Goal: Transaction & Acquisition: Purchase product/service

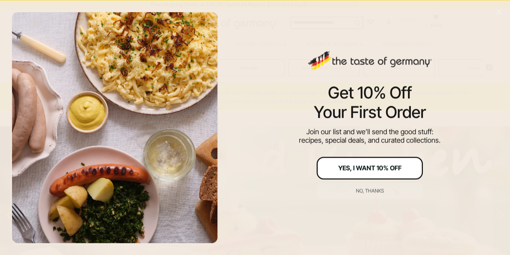
click at [379, 167] on div "Yes, I Want 10% Off" at bounding box center [369, 168] width 63 height 6
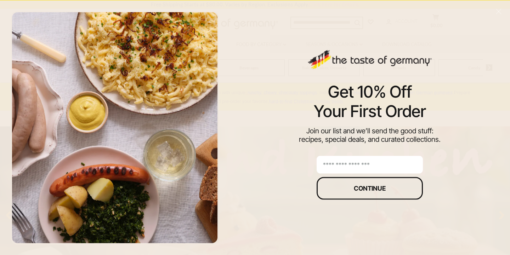
click at [375, 164] on input "email" at bounding box center [369, 165] width 106 height 18
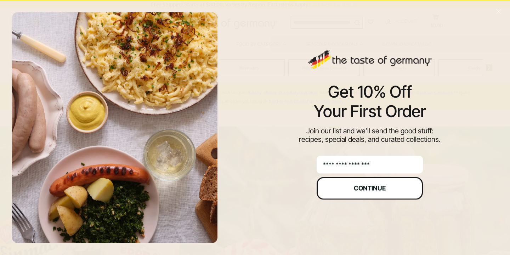
type input "**********"
click at [396, 193] on button "Continue" at bounding box center [369, 188] width 106 height 23
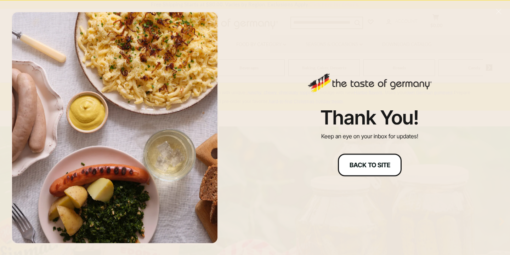
click at [373, 162] on div "Back to site" at bounding box center [369, 165] width 41 height 6
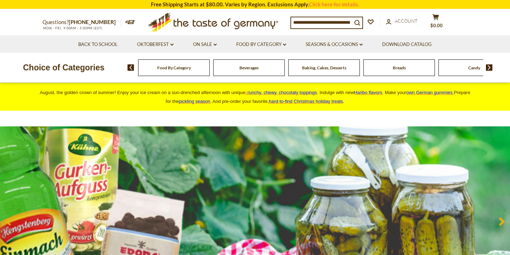
click at [311, 22] on input at bounding box center [321, 22] width 61 height 10
type input "**********"
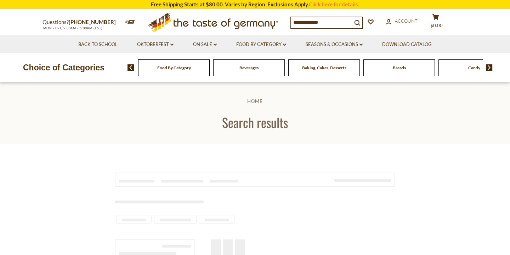
type input "**********"
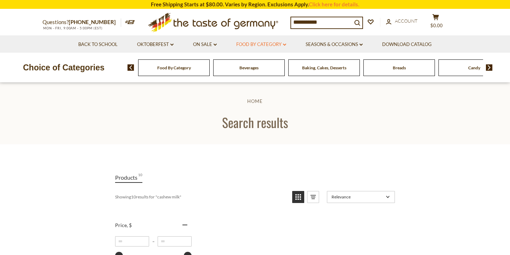
click at [262, 44] on link "Food By Category dropdown_arrow" at bounding box center [261, 45] width 50 height 8
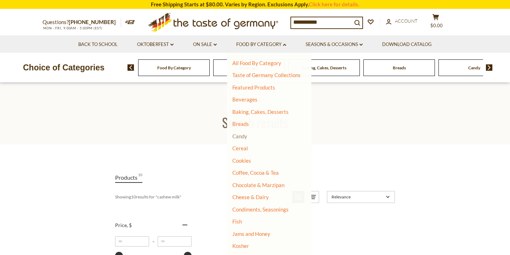
click at [242, 137] on link "Candy" at bounding box center [239, 136] width 15 height 6
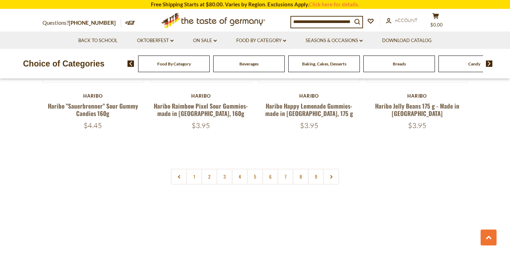
scroll to position [1717, 0]
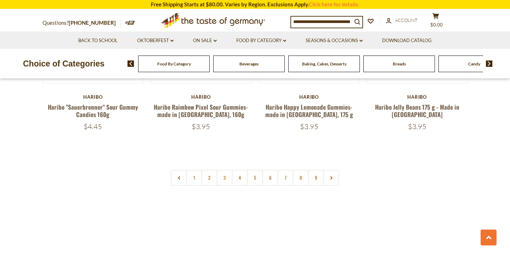
click at [210, 67] on div "Baking, Cakes, Desserts" at bounding box center [173, 64] width 71 height 17
click at [328, 62] on span "Baking, Cakes, Desserts" at bounding box center [324, 63] width 44 height 5
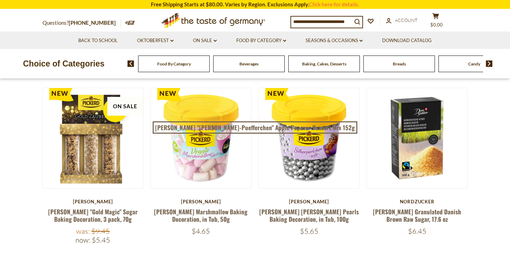
scroll to position [200, 0]
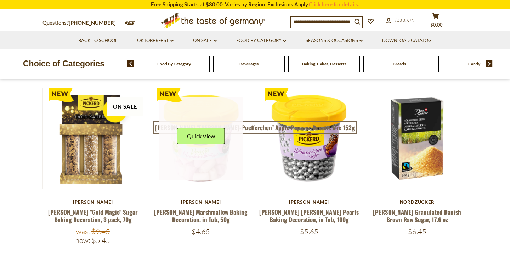
click at [216, 168] on link at bounding box center [201, 139] width 84 height 84
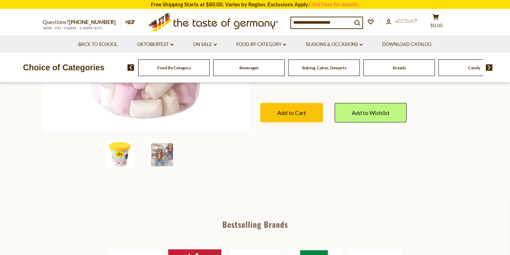
scroll to position [194, 0]
click at [156, 153] on img at bounding box center [162, 154] width 28 height 28
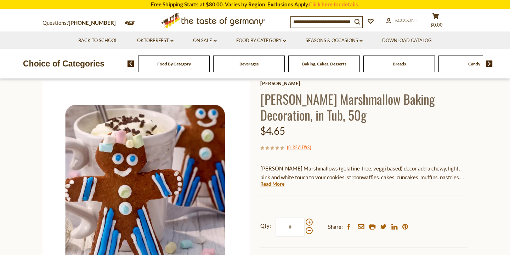
scroll to position [48, 0]
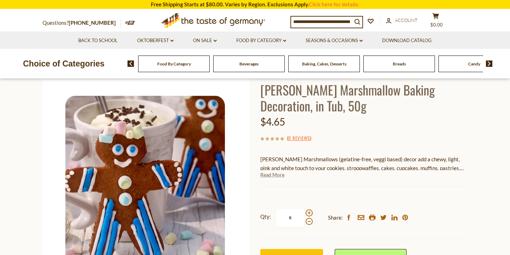
click at [282, 174] on link "Read More" at bounding box center [272, 174] width 24 height 7
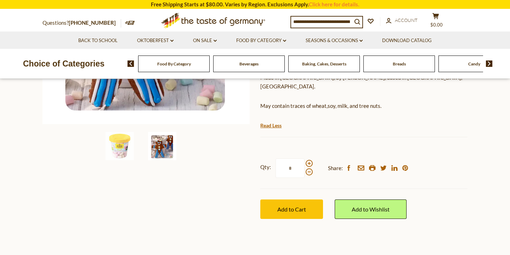
scroll to position [203, 0]
click at [121, 141] on img at bounding box center [119, 146] width 28 height 28
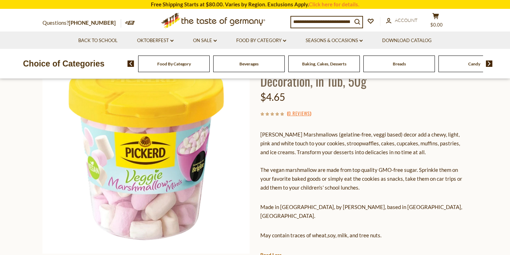
scroll to position [73, 0]
click at [257, 40] on link "Food By Category dropdown_arrow" at bounding box center [261, 41] width 50 height 8
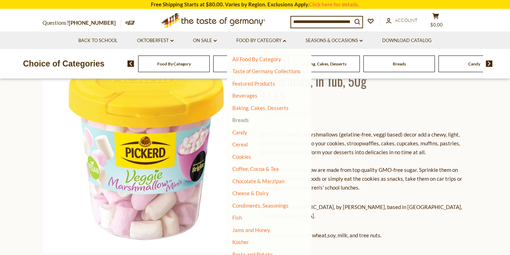
click at [244, 118] on link "Breads" at bounding box center [240, 120] width 17 height 6
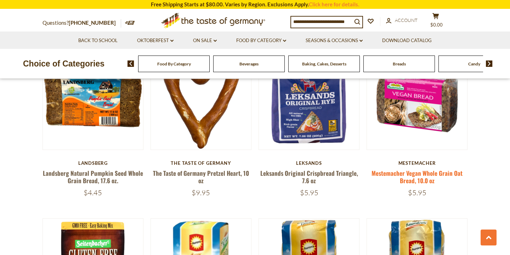
scroll to position [564, 0]
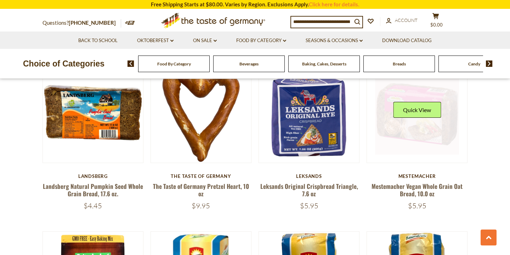
click at [411, 107] on button "Quick View" at bounding box center [417, 110] width 48 height 16
click at [408, 113] on button "Quick View" at bounding box center [417, 110] width 48 height 16
click at [404, 106] on button "Quick View" at bounding box center [417, 110] width 48 height 16
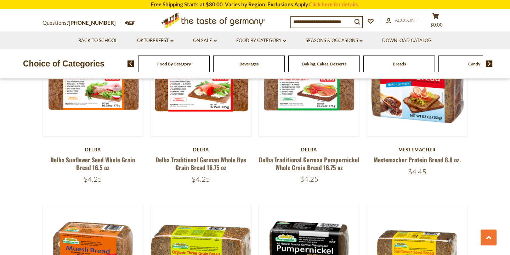
scroll to position [1029, 0]
